Goal: Complete application form

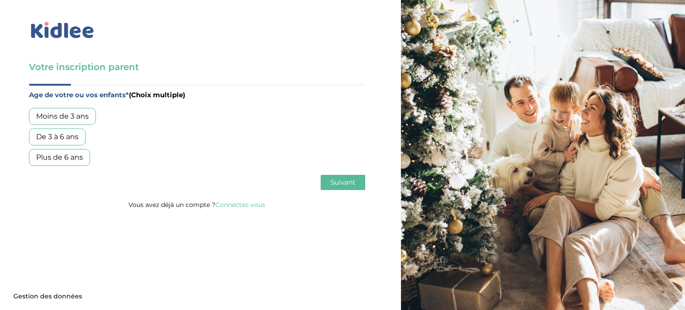
click at [71, 135] on div "De 3 à 6 ans" at bounding box center [57, 136] width 57 height 17
click at [87, 112] on div "Moins de 3 ans" at bounding box center [62, 116] width 67 height 17
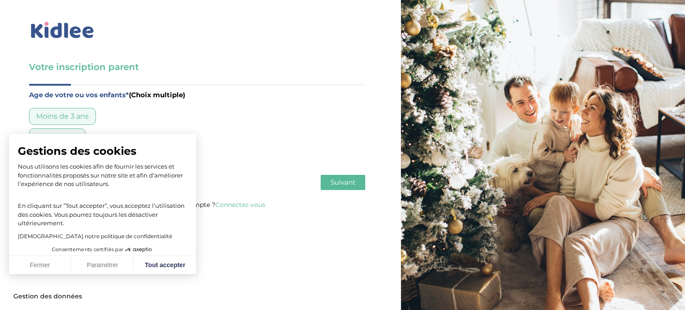
click at [82, 116] on div "Moins de 3 ans" at bounding box center [62, 116] width 67 height 17
click at [168, 267] on button "Tout accepter" at bounding box center [165, 265] width 62 height 19
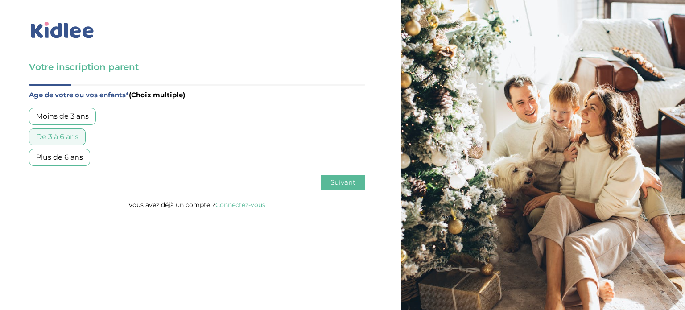
click at [55, 157] on div "Plus de 6 ans" at bounding box center [59, 157] width 61 height 17
click at [337, 179] on span "Suivant" at bounding box center [342, 182] width 25 height 8
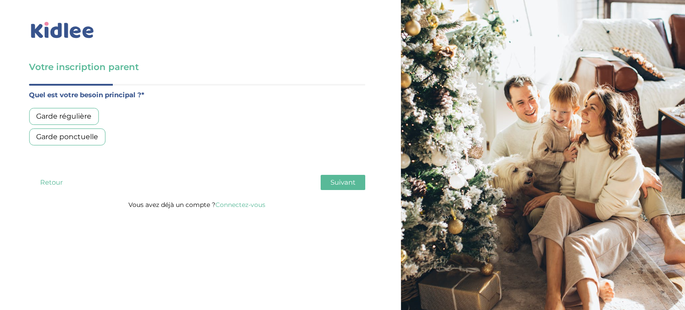
click at [72, 117] on div "Garde régulière" at bounding box center [64, 116] width 70 height 17
click at [353, 181] on span "Suivant" at bounding box center [342, 182] width 25 height 8
click at [90, 126] on div "Moins de 30h/mois Entre 30 et 50h/mois Plus de 50h/mois" at bounding box center [197, 137] width 336 height 58
click at [98, 111] on div "Moins de 30h/mois" at bounding box center [70, 116] width 82 height 17
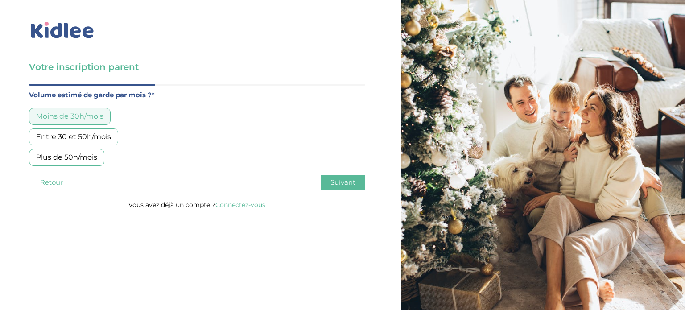
click at [351, 182] on span "Suivant" at bounding box center [342, 182] width 25 height 8
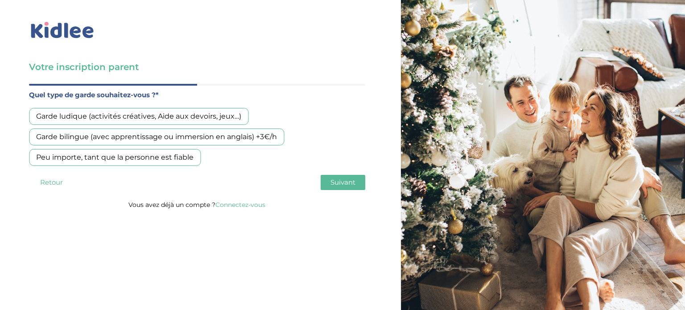
click at [139, 153] on div "Peu importe, tant que la personne est fiable" at bounding box center [115, 157] width 172 height 17
click at [352, 185] on span "Suivant" at bounding box center [342, 182] width 25 height 8
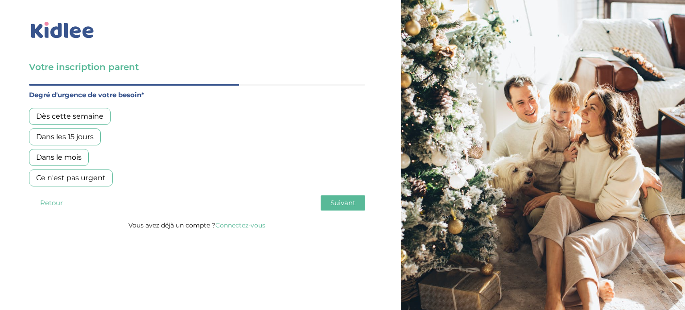
click at [78, 138] on div "Dans les 15 jours" at bounding box center [65, 136] width 72 height 17
click at [63, 116] on div "Dès cette semaine" at bounding box center [70, 116] width 82 height 17
click at [67, 140] on div "Dans les 15 jours" at bounding box center [65, 136] width 72 height 17
click at [332, 196] on button "Suivant" at bounding box center [342, 202] width 45 height 15
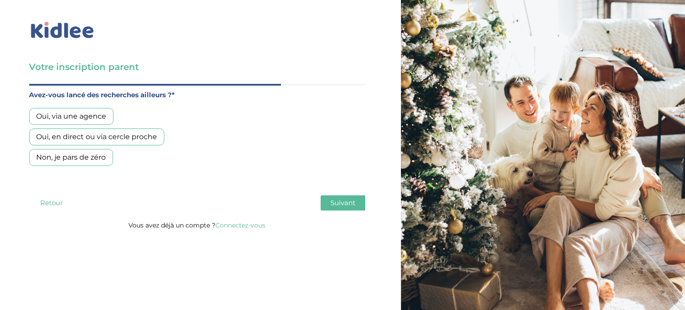
click at [88, 160] on div "Non, je pars de zéro" at bounding box center [71, 157] width 84 height 17
click at [341, 200] on span "Suivant" at bounding box center [342, 202] width 25 height 8
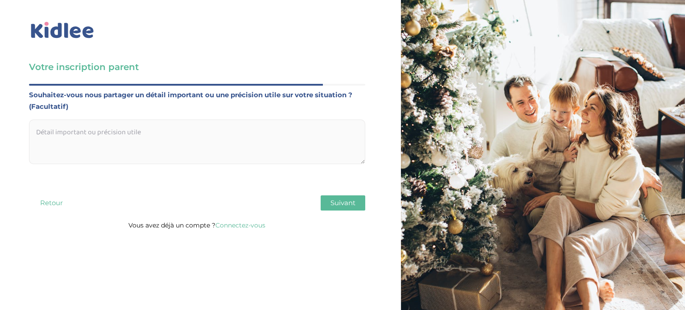
click at [340, 203] on span "Suivant" at bounding box center [342, 202] width 25 height 8
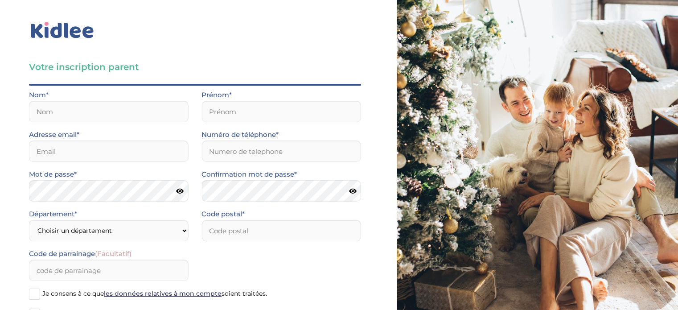
scroll to position [67, 0]
